Goal: Task Accomplishment & Management: Manage account settings

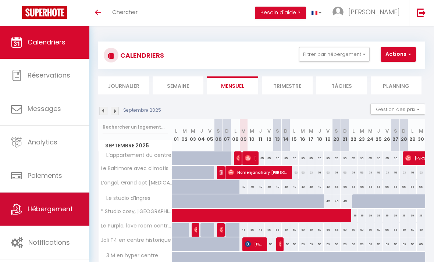
click at [83, 195] on link "Hébergement" at bounding box center [44, 209] width 89 height 33
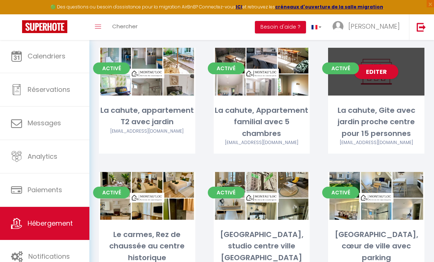
scroll to position [1355, 0]
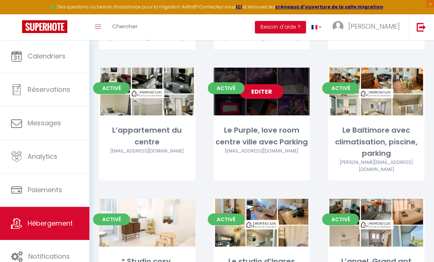
click at [265, 84] on link "Editer" at bounding box center [261, 91] width 44 height 15
select select "3"
select select "2"
select select "1"
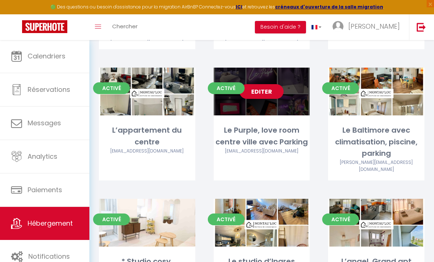
select select "1"
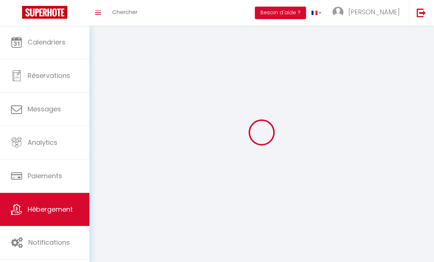
select select
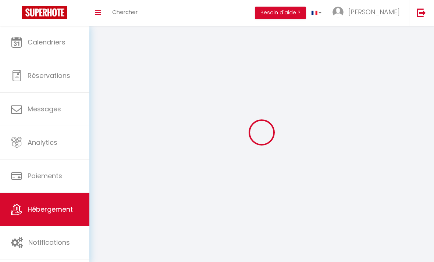
select select
checkbox input "false"
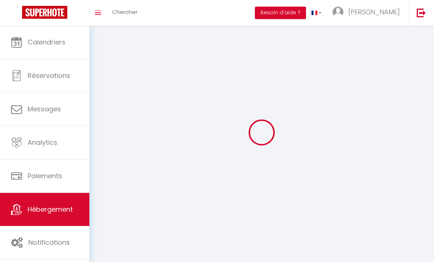
checkbox input "false"
select select
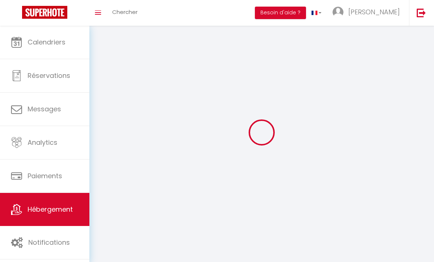
select select
checkbox input "false"
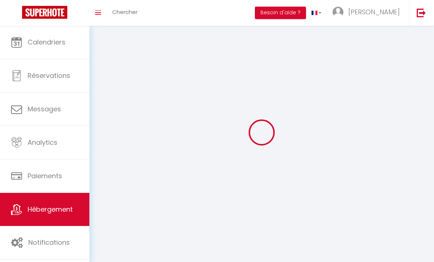
checkbox input "false"
select select
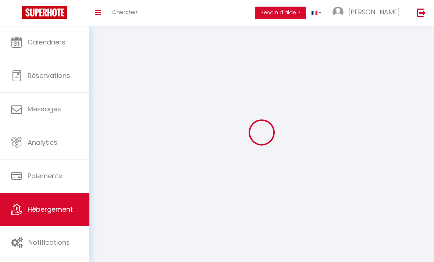
select select
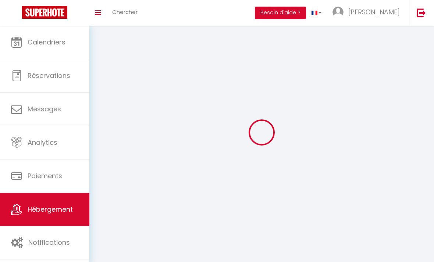
select select
checkbox input "false"
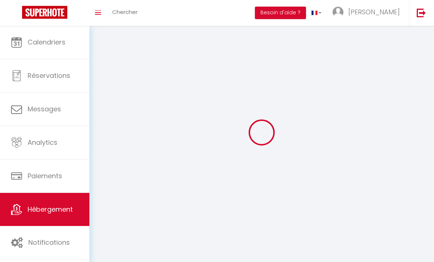
select select
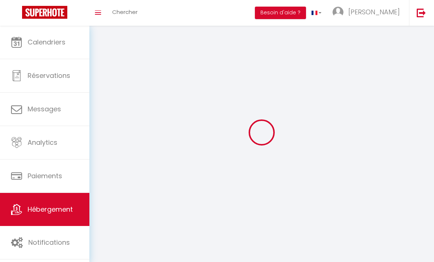
select select
checkbox input "false"
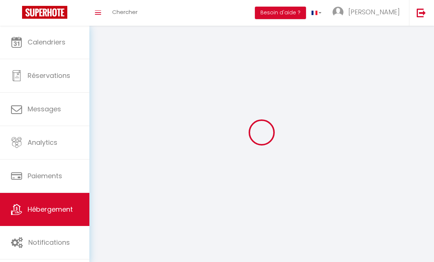
checkbox input "false"
select select
select select "1"
select select
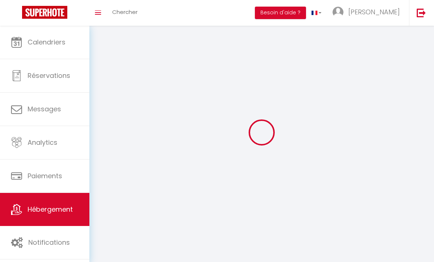
select select "28"
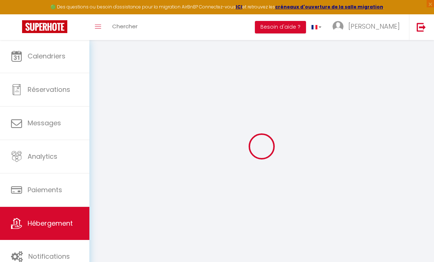
select select
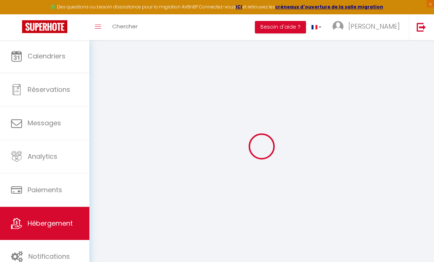
select select
checkbox input "false"
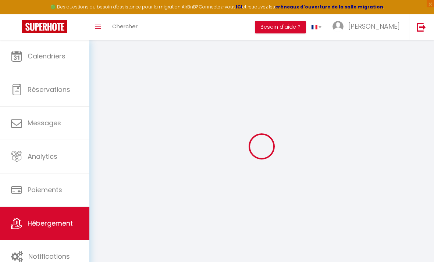
select select
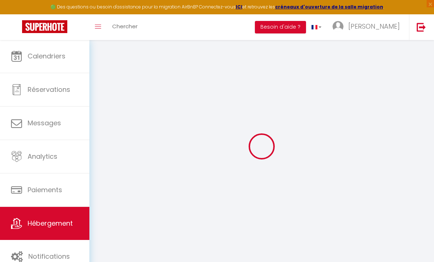
select select
checkbox input "false"
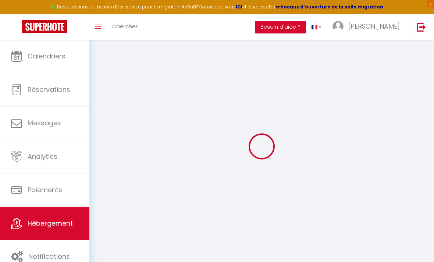
checkbox input "false"
select select
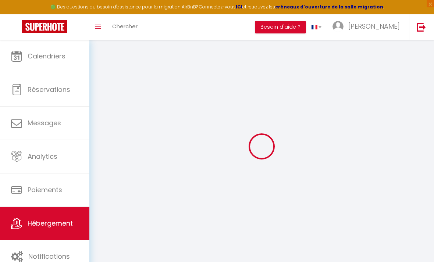
select select
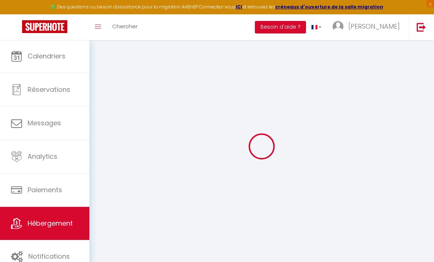
checkbox input "false"
select select
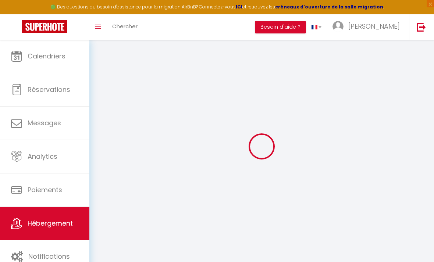
select select
type input "Le Purple, love room centre ville avec Parking"
select select "2"
type input "50"
type input "27"
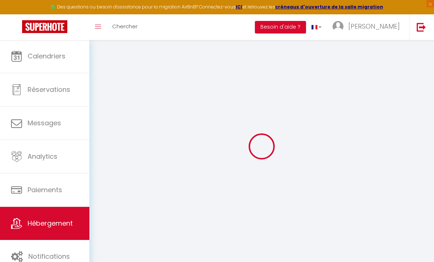
select select
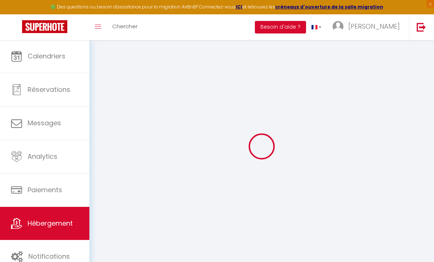
select select
type input "35 Rue Saint-Jean"
type input "82000"
type input "Montauban"
type input "[EMAIL_ADDRESS][DOMAIN_NAME]"
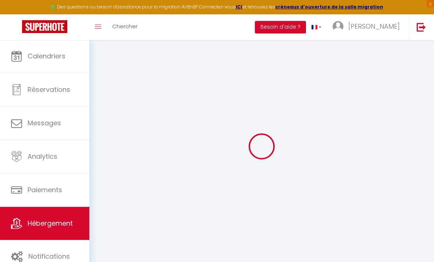
select select
checkbox input "false"
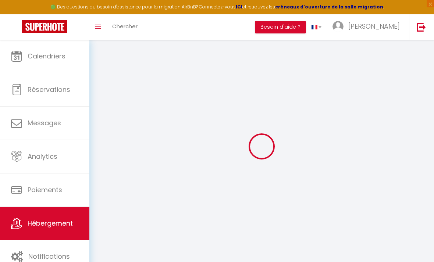
type input "0"
select select
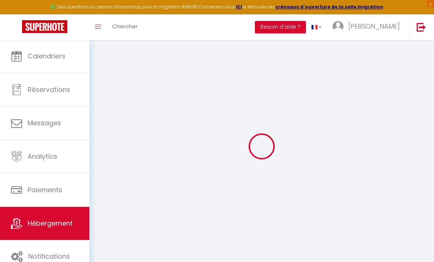
select select
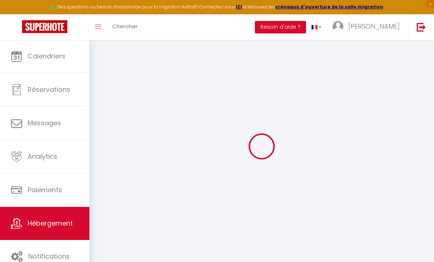
select select
checkbox input "false"
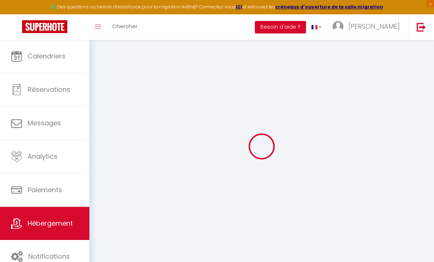
select select
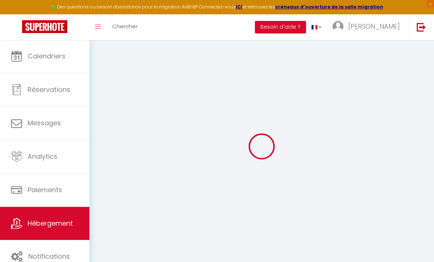
select select
checkbox input "false"
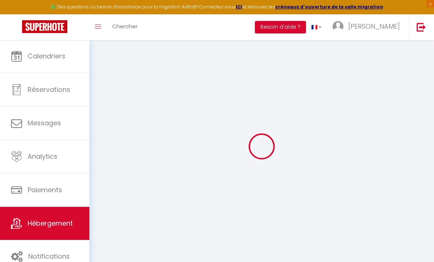
checkbox input "false"
select select
checkbox input "false"
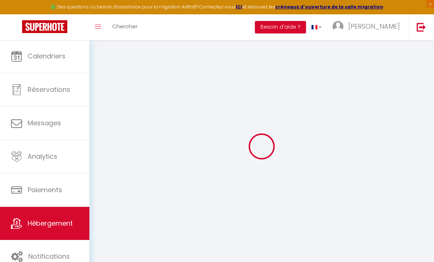
checkbox input "false"
select select "15:00"
select select "23:45"
select select "10:00"
select select "30"
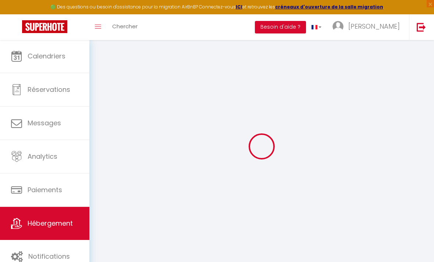
select select "120"
select select "11:00"
select select
checkbox input "false"
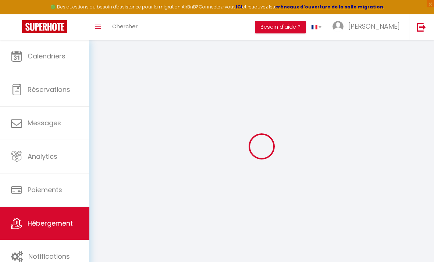
checkbox input "false"
select select
checkbox input "false"
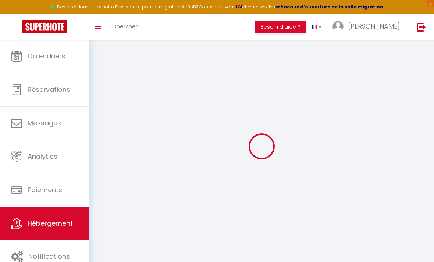
checkbox input "false"
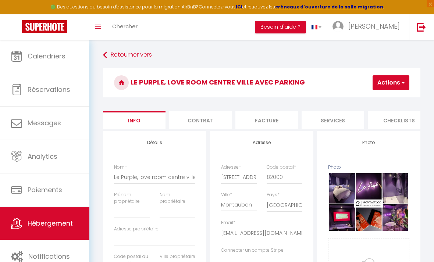
select select
checkbox input "false"
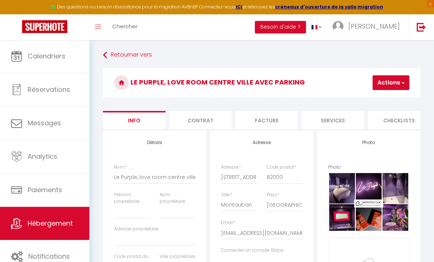
select select "365"
select select "EUR"
select select "16192-1496173281242828544"
click at [337, 119] on li "Formulaires" at bounding box center [325, 120] width 63 height 18
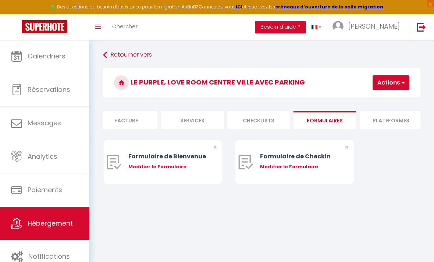
click at [376, 115] on li "Plateformes" at bounding box center [391, 120] width 63 height 18
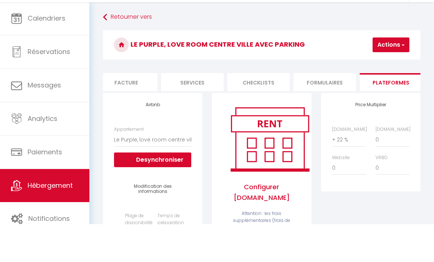
scroll to position [37, 0]
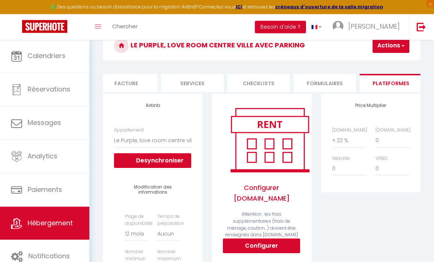
click at [252, 246] on button "Configurer" at bounding box center [261, 246] width 77 height 15
select select
type input "pierre-berthoumieux-br4k92uu_property@reply.superhote.com"
type input "[EMAIL_ADDRESS][DOMAIN_NAME]"
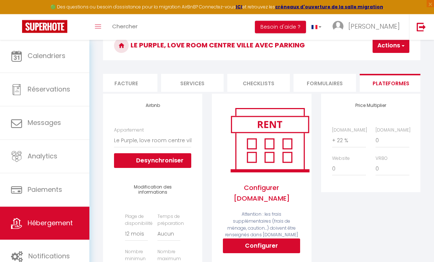
select select
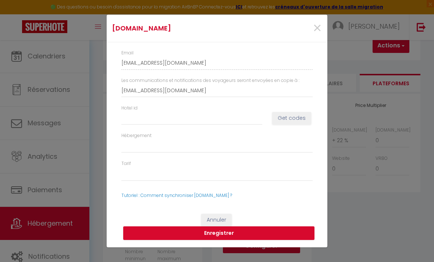
click at [289, 125] on button "Get codes" at bounding box center [291, 118] width 39 height 13
select select
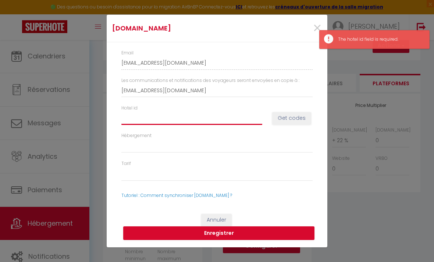
click at [229, 125] on input "Hotel id" at bounding box center [191, 117] width 141 height 13
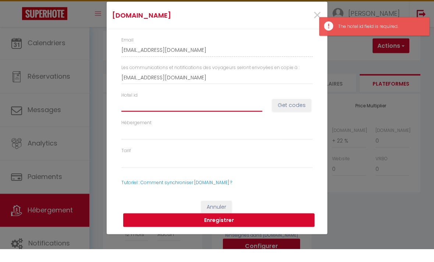
scroll to position [0, 0]
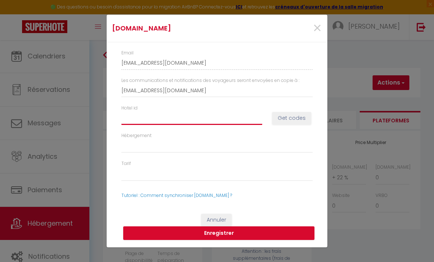
type input "1"
select select
type input "14"
select select
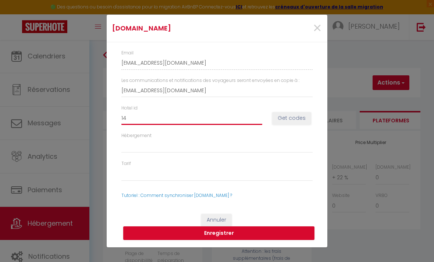
select select
type input "149"
select select
type input "1491"
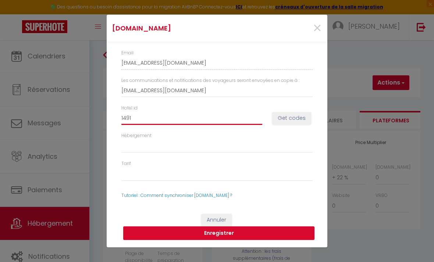
select select
type input "14913"
select select
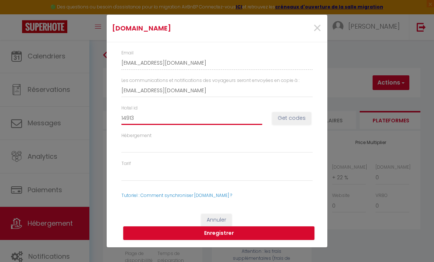
type input "149139"
select select
type input "14913"
select select
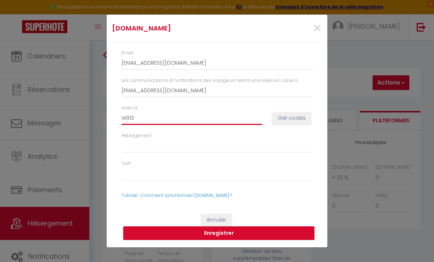
select select
type input "149131"
select select
type input "1491319"
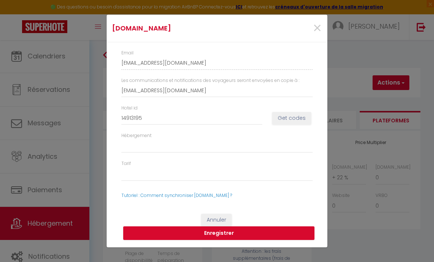
click at [298, 117] on button "Get codes" at bounding box center [291, 118] width 39 height 13
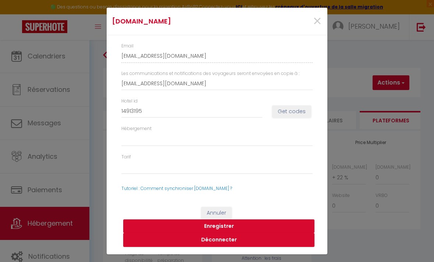
click at [223, 229] on button "Enregistrer" at bounding box center [218, 227] width 191 height 14
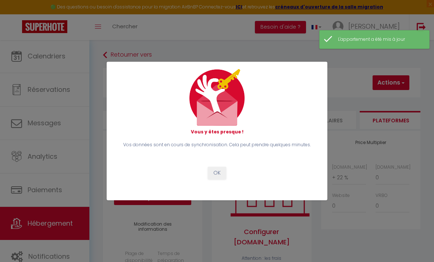
click at [219, 172] on button "OK" at bounding box center [217, 173] width 18 height 13
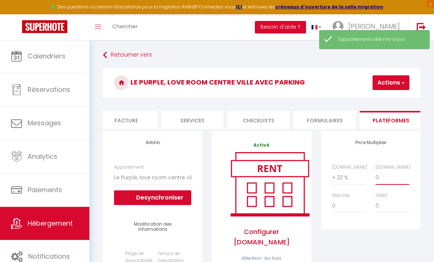
click at [378, 181] on select "0 + 1 % + 2 % + 3 % + 4 % + 5 % + 6 % + 7 % + 8 % + 9 %" at bounding box center [393, 178] width 34 height 14
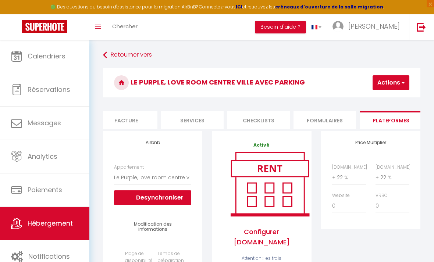
click at [390, 80] on button "Actions" at bounding box center [391, 82] width 37 height 15
click at [373, 101] on link "Enregistrer" at bounding box center [380, 99] width 58 height 10
click at [341, 178] on select "0 + 1 % + 2 % + 3 % + 4 % + 5 % + 6 % + 7 % + 8 % + 9 %" at bounding box center [349, 178] width 34 height 14
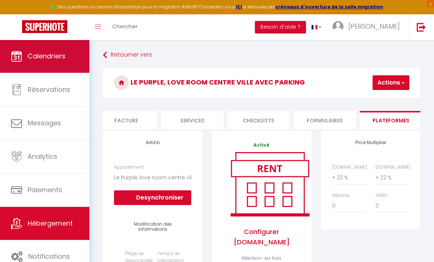
click at [72, 64] on link "Calendriers" at bounding box center [44, 56] width 89 height 33
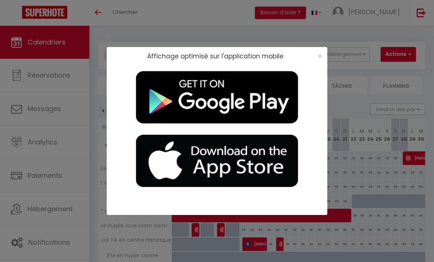
click at [324, 55] on div "×" at bounding box center [317, 56] width 18 height 7
click at [316, 57] on div "×" at bounding box center [317, 56] width 18 height 7
click at [319, 57] on span "×" at bounding box center [320, 56] width 4 height 9
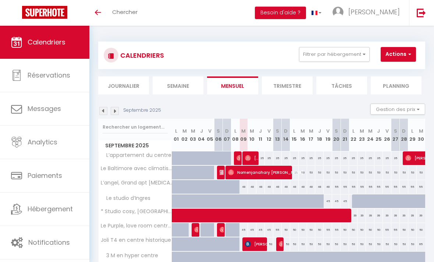
click at [105, 113] on img at bounding box center [103, 111] width 8 height 8
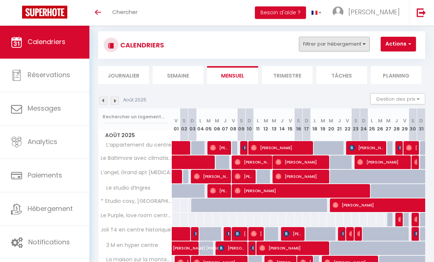
scroll to position [10, 0]
click at [364, 42] on button "Filtrer par hébergement" at bounding box center [334, 44] width 71 height 15
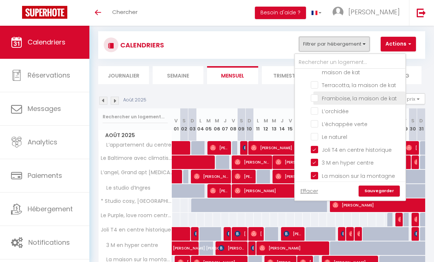
scroll to position [62, 0]
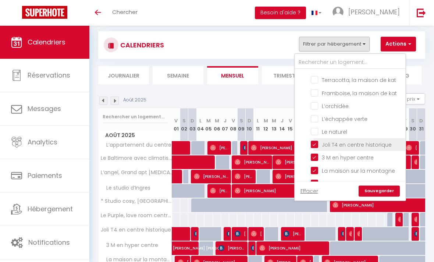
click at [317, 146] on input "Joli T4 en centre historique" at bounding box center [357, 144] width 92 height 7
checkbox input "false"
click at [376, 190] on link "Sauvegarder" at bounding box center [379, 191] width 41 height 11
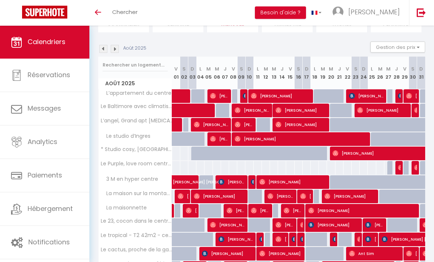
scroll to position [62, 0]
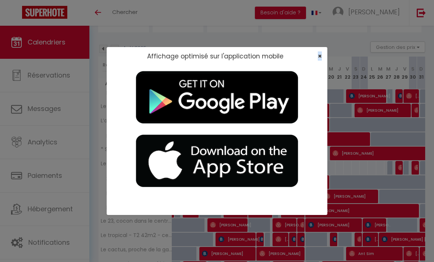
click at [321, 58] on span "×" at bounding box center [320, 56] width 4 height 9
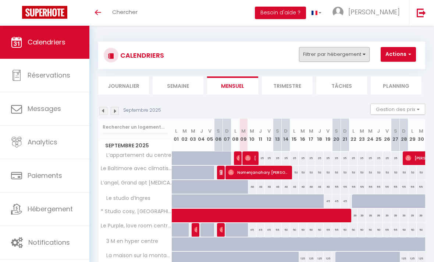
click at [356, 57] on button "Filtrer par hébergement" at bounding box center [334, 54] width 71 height 15
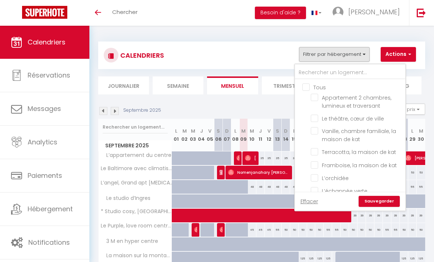
click at [356, 57] on div at bounding box center [217, 131] width 434 height 262
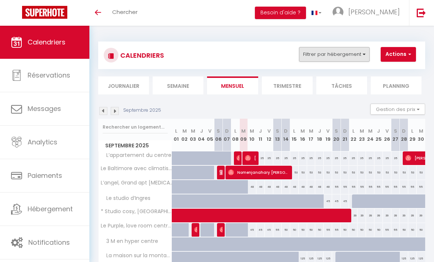
click at [356, 57] on button "Filtrer par hébergement" at bounding box center [334, 54] width 71 height 15
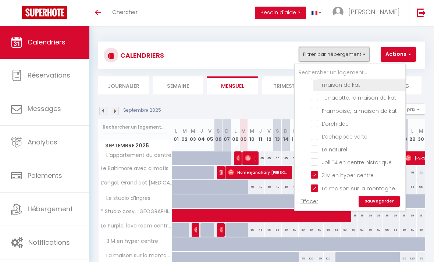
scroll to position [58, 0]
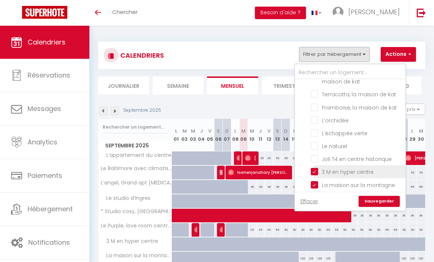
click at [317, 171] on input "3 M en hyper centre" at bounding box center [357, 171] width 92 height 7
checkbox input "false"
click at [374, 203] on link "Sauvegarder" at bounding box center [379, 201] width 41 height 11
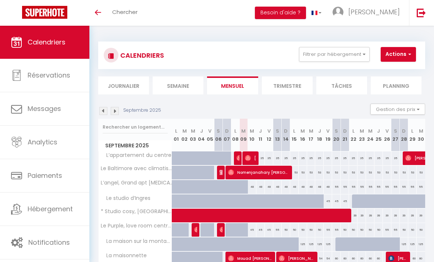
click at [251, 187] on div "48" at bounding box center [252, 187] width 8 height 14
type input "48"
type input "Mer 10 Septembre 2025"
type input "Jeu 11 Septembre 2025"
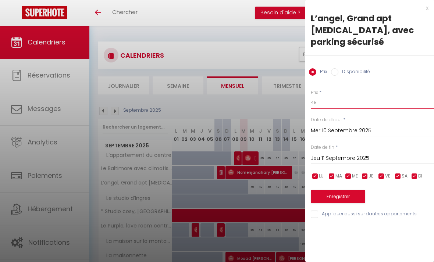
click at [340, 96] on input "48" at bounding box center [372, 102] width 123 height 13
type input "46"
click at [381, 154] on input "Jeu 11 Septembre 2025" at bounding box center [372, 159] width 123 height 10
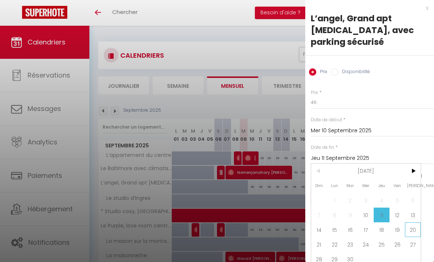
click at [411, 223] on span "20" at bounding box center [413, 230] width 16 height 15
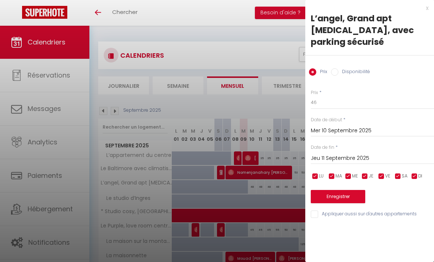
type input "Sam 20 Septembre 2025"
click at [358, 190] on button "Enregistrer" at bounding box center [338, 196] width 54 height 13
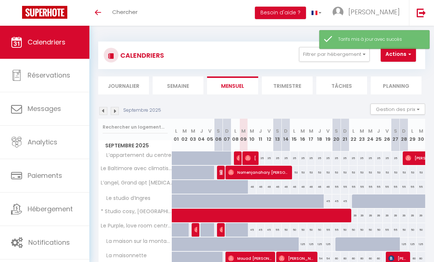
click at [113, 113] on img at bounding box center [115, 111] width 8 height 8
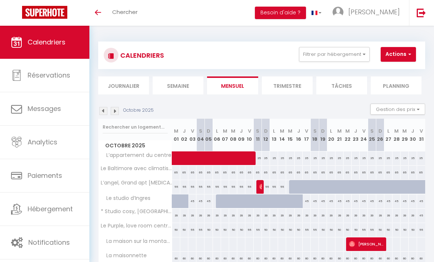
click at [112, 111] on img at bounding box center [115, 111] width 8 height 8
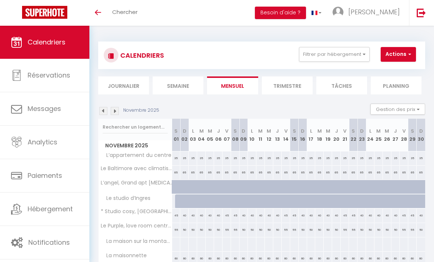
click at [105, 111] on img at bounding box center [103, 111] width 8 height 8
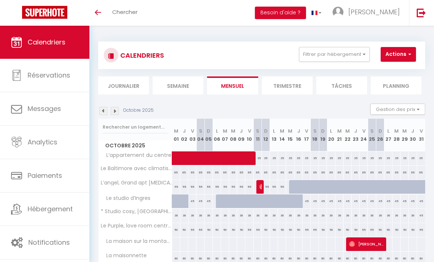
click at [105, 111] on img at bounding box center [103, 111] width 8 height 8
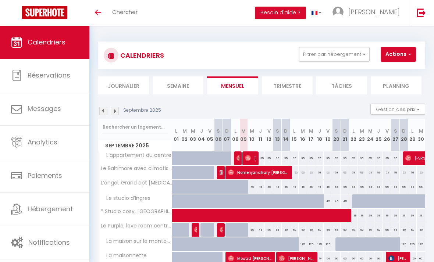
click at [104, 110] on img at bounding box center [103, 111] width 8 height 8
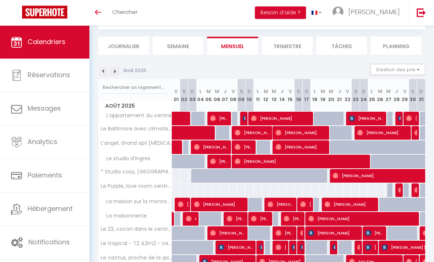
scroll to position [40, 0]
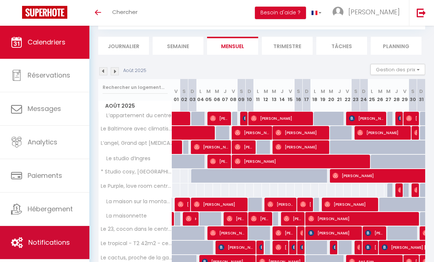
click at [75, 243] on link "Notifications" at bounding box center [44, 242] width 89 height 33
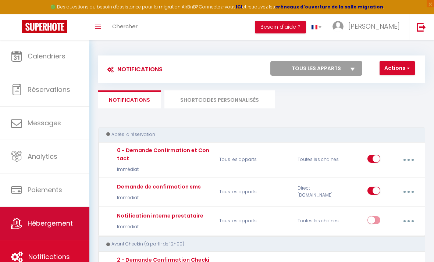
click at [32, 231] on link "Hébergement" at bounding box center [44, 223] width 89 height 33
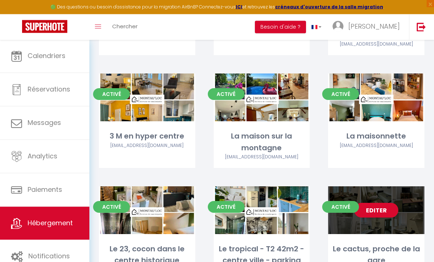
scroll to position [371, 0]
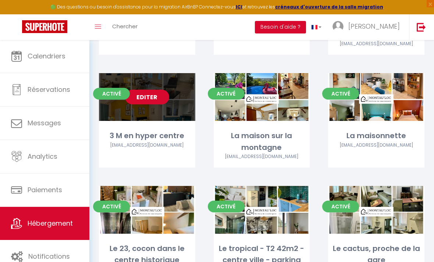
click at [155, 95] on link "Editer" at bounding box center [147, 97] width 44 height 15
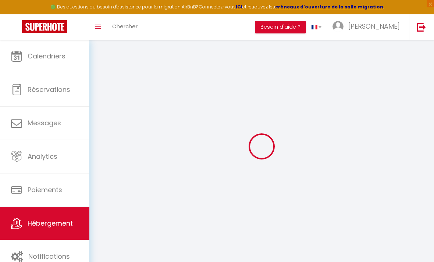
select select
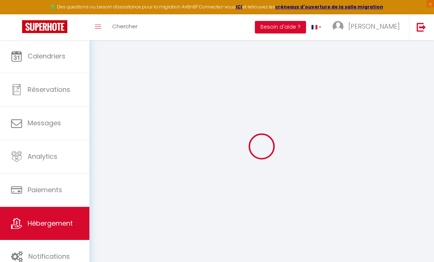
select select
checkbox input "false"
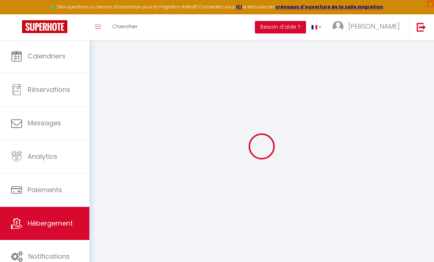
select select
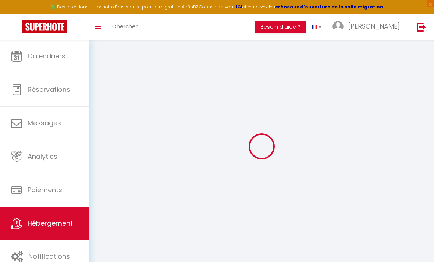
select select
checkbox input "false"
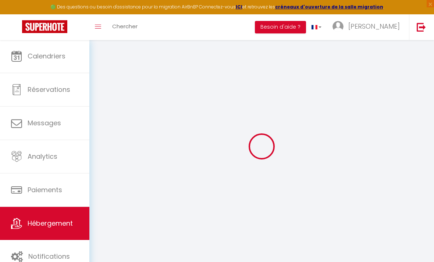
checkbox input "false"
select select
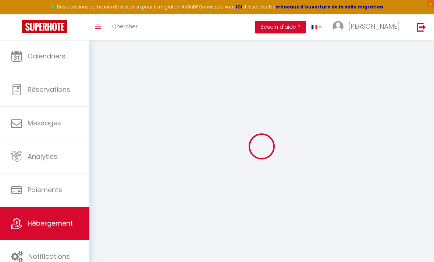
select select
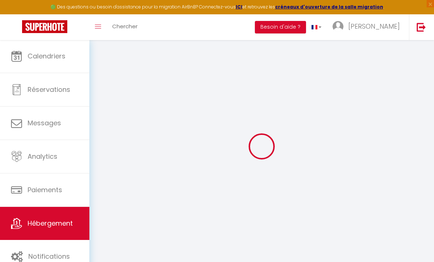
checkbox input "false"
select select
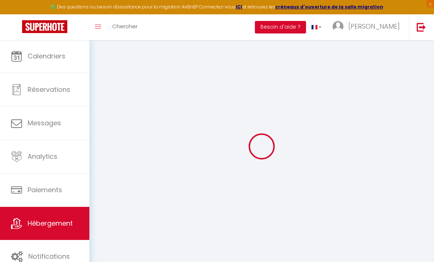
select select
type input "3 M en hyper centre"
type input "Conciergerie MONTAULOC"
select select "2"
type input "60"
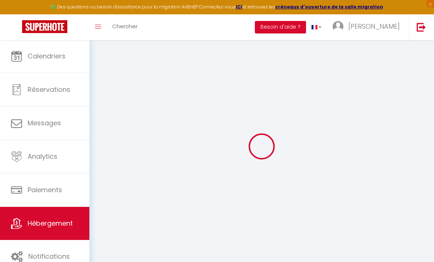
type input "40"
select select
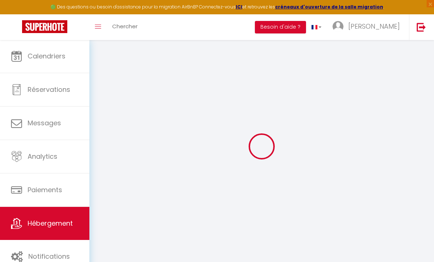
select select
type input "[STREET_ADDRESS][PERSON_NAME]"
type input "82000"
type input "Montauban"
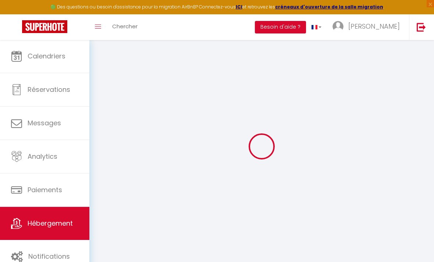
type input "[EMAIL_ADDRESS][DOMAIN_NAME]"
select select
checkbox input "true"
checkbox input "false"
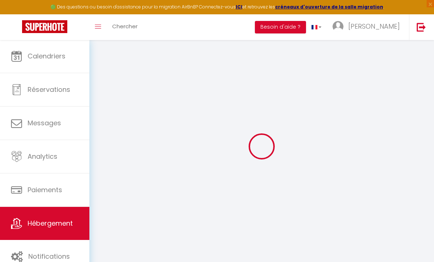
checkbox input "false"
type input "0"
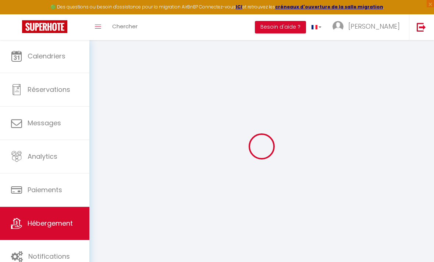
select select
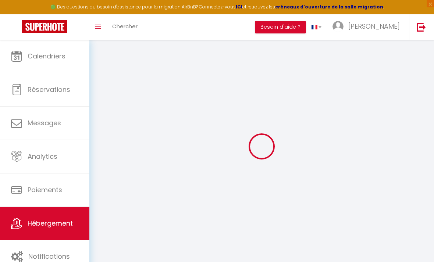
select select
checkbox input "true"
checkbox input "false"
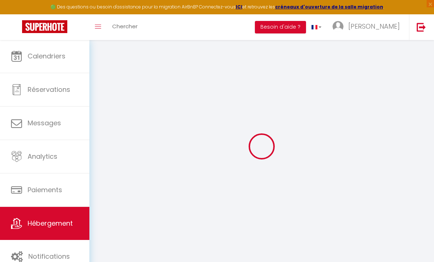
checkbox input "false"
select select
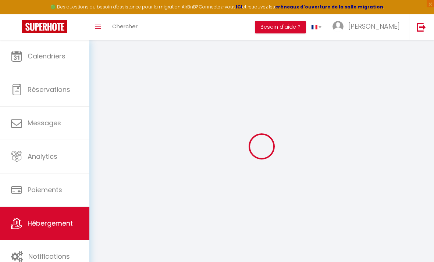
select select
checkbox input "true"
checkbox input "false"
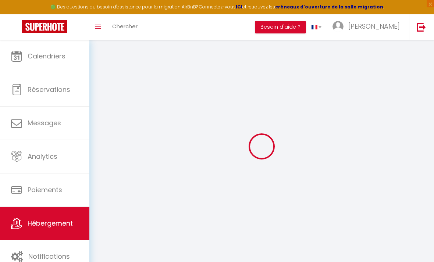
checkbox input "false"
select select
checkbox input "true"
checkbox input "false"
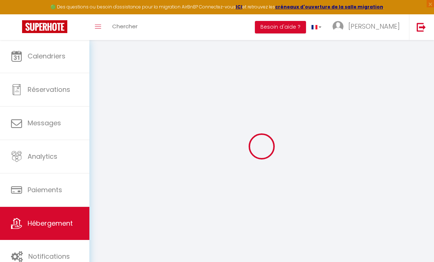
checkbox input "false"
select select "16:00"
select select
select select "10:00"
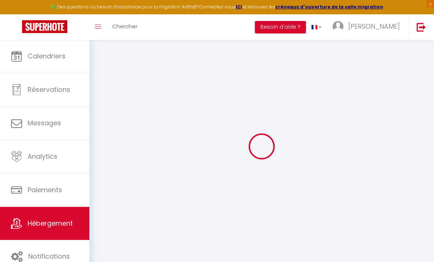
select select "30"
select select "120"
select select "11:00"
select select
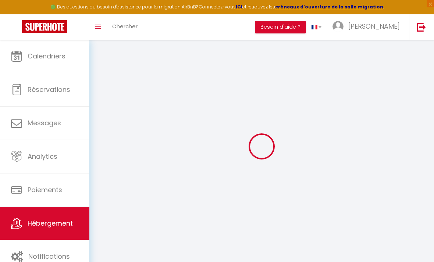
checkbox input "true"
checkbox input "false"
select select
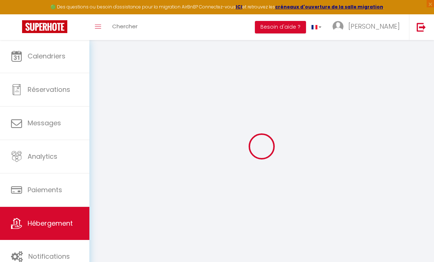
select select
checkbox input "true"
checkbox input "false"
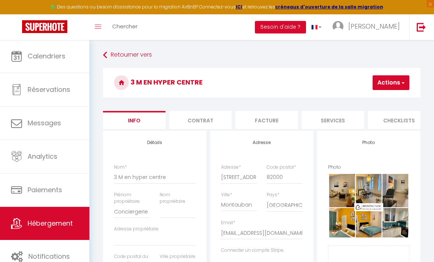
click at [397, 84] on button "Actions" at bounding box center [391, 82] width 37 height 15
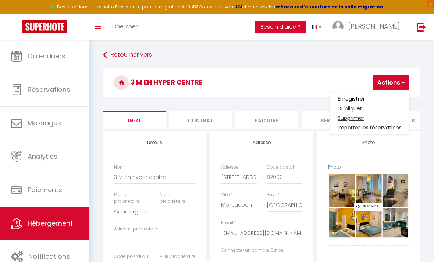
click at [362, 121] on link "Supprimer" at bounding box center [369, 118] width 79 height 10
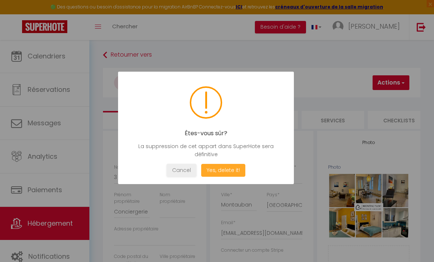
click at [231, 177] on button "Yes, delete it!" at bounding box center [223, 170] width 44 height 13
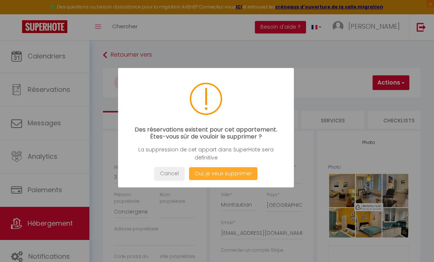
click at [232, 180] on button "Oui, je veux supprimer" at bounding box center [223, 173] width 68 height 13
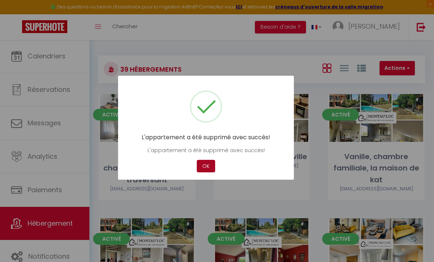
click at [203, 173] on button "OK" at bounding box center [206, 166] width 18 height 13
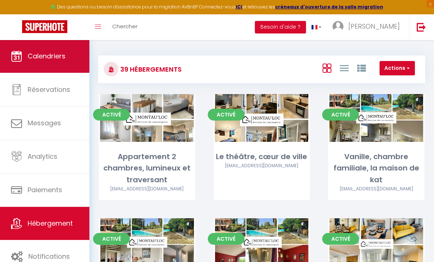
click at [76, 63] on link "Calendriers" at bounding box center [44, 56] width 89 height 33
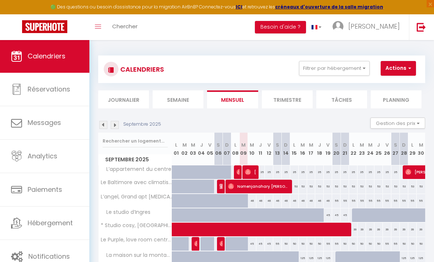
click at [104, 124] on img at bounding box center [103, 125] width 8 height 8
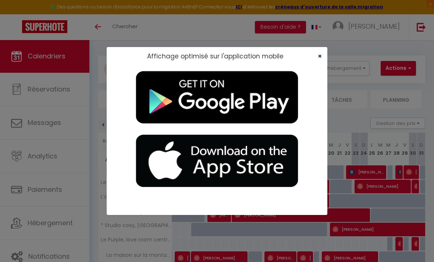
click at [320, 54] on span "×" at bounding box center [320, 56] width 4 height 9
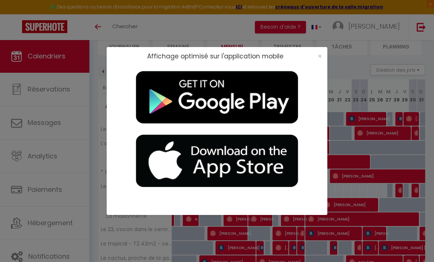
scroll to position [12, 0]
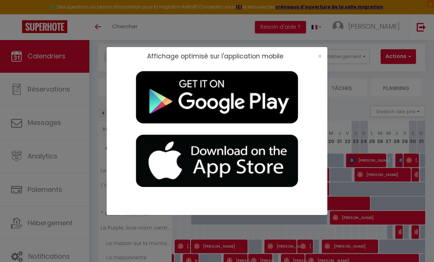
click at [110, 0] on div "Affichage optimisé sur l'application mobile ×" at bounding box center [217, 131] width 221 height 262
click at [319, 57] on span "×" at bounding box center [320, 56] width 4 height 9
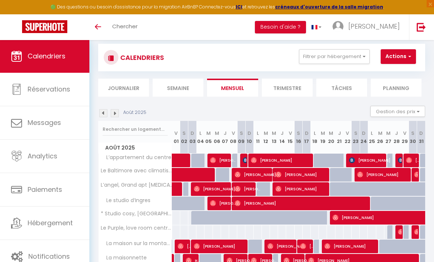
click at [104, 110] on img at bounding box center [103, 113] width 8 height 8
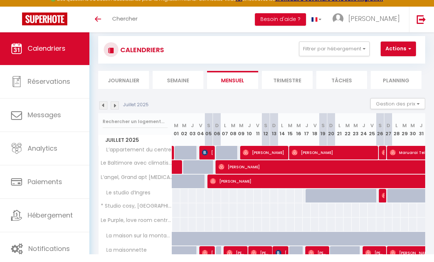
scroll to position [18, 0]
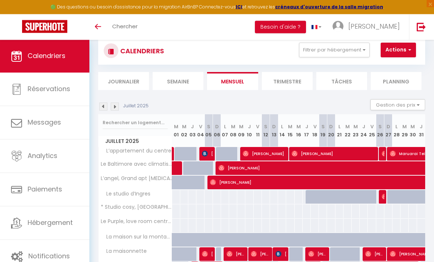
click at [114, 106] on img at bounding box center [115, 107] width 8 height 8
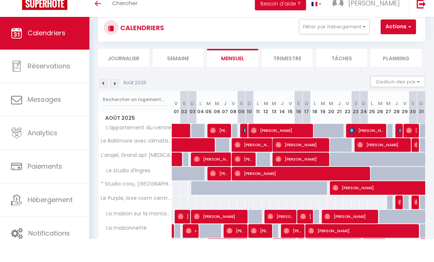
scroll to position [42, 0]
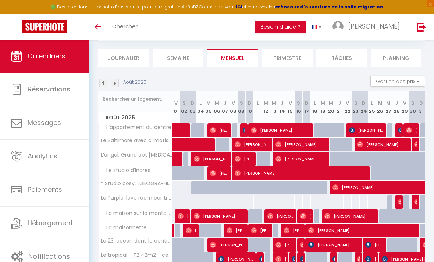
click at [114, 84] on img at bounding box center [115, 83] width 8 height 8
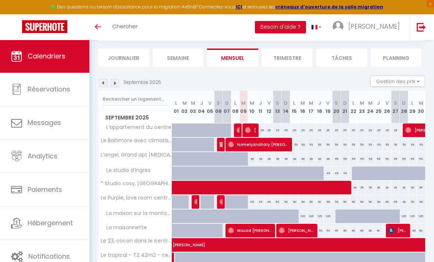
click at [104, 82] on img at bounding box center [103, 83] width 8 height 8
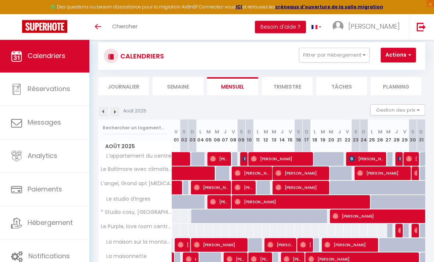
scroll to position [11, 0]
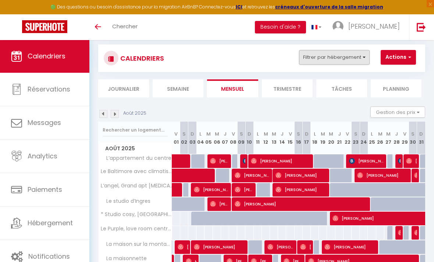
click at [367, 53] on button "Filtrer par hébergement" at bounding box center [334, 57] width 71 height 15
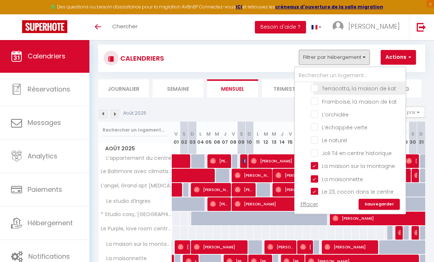
scroll to position [78, 0]
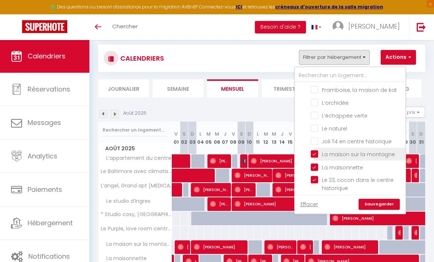
click at [316, 155] on input "La maison sur la montagne" at bounding box center [357, 153] width 92 height 7
checkbox input "false"
click at [387, 205] on link "Sauvegarder" at bounding box center [379, 204] width 41 height 11
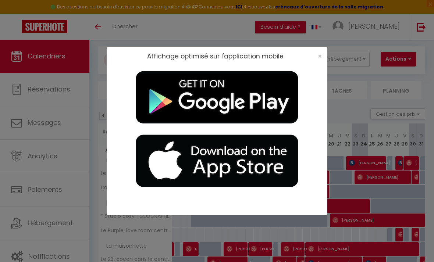
scroll to position [0, 0]
